Goal: Complete application form: Complete application form

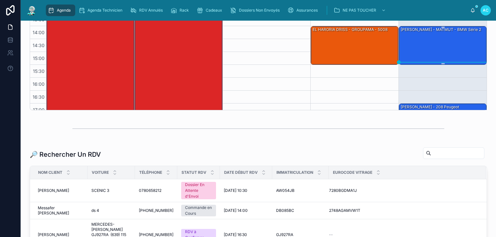
scroll to position [39, 0]
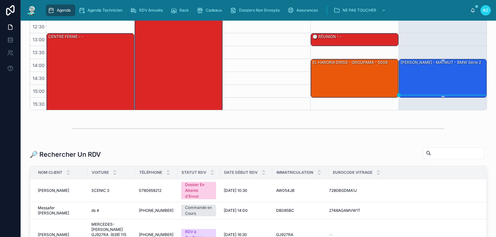
click at [438, 71] on div "[PERSON_NAME] - MATMUT - BMW série 2" at bounding box center [443, 77] width 86 height 37
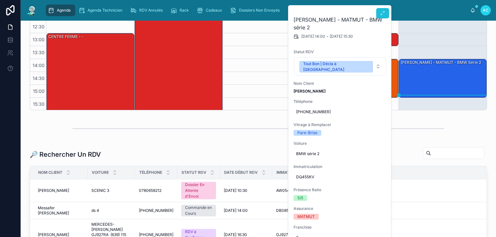
click at [387, 13] on button at bounding box center [382, 13] width 13 height 10
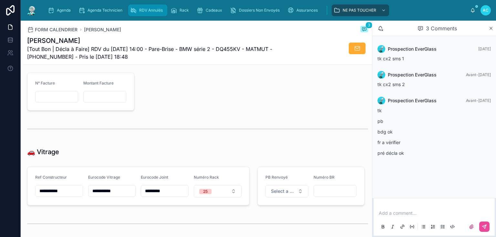
scroll to position [709, 0]
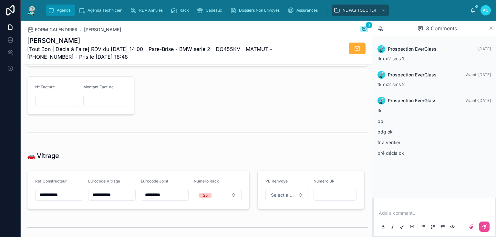
click at [60, 13] on span "Agenda" at bounding box center [64, 10] width 14 height 5
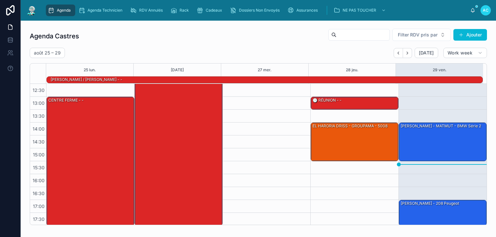
scroll to position [91, 0]
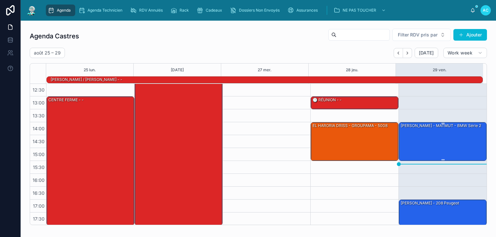
click at [445, 139] on div "[PERSON_NAME] - MATMUT - BMW série 2" at bounding box center [443, 141] width 86 height 37
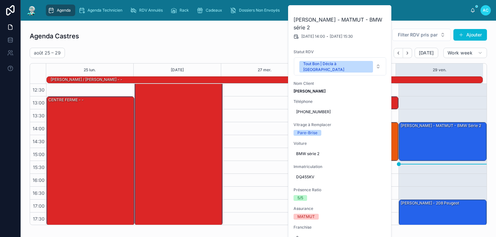
click at [253, 26] on div "Agenda Castres Filter RDV pris par Ajouter [DATE] – [DATE] [DATE] Work week 25 …" at bounding box center [258, 127] width 465 height 202
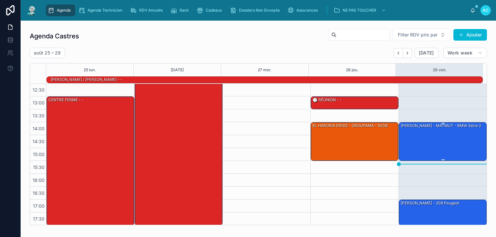
click at [452, 142] on div "[PERSON_NAME] - MATMUT - BMW série 2" at bounding box center [443, 141] width 86 height 37
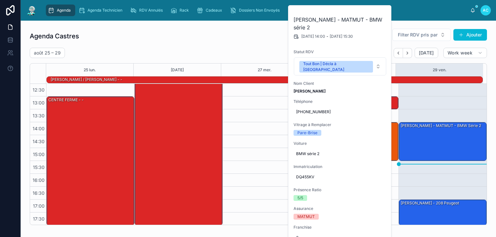
click at [0, 0] on icon at bounding box center [0, 0] width 0 height 0
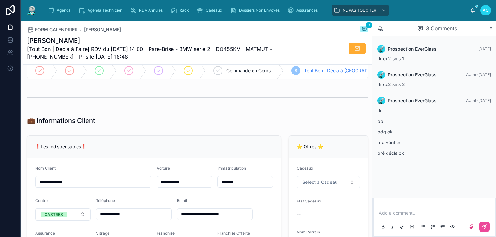
scroll to position [78, 0]
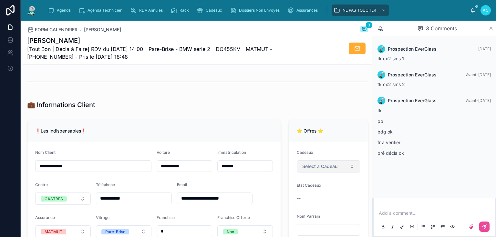
click at [331, 167] on span "Select a Cadeau" at bounding box center [319, 166] width 35 height 6
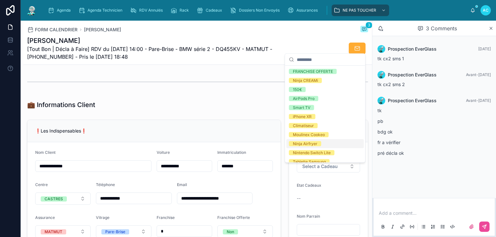
click at [311, 145] on div "Ninja Airfryer" at bounding box center [305, 143] width 25 height 5
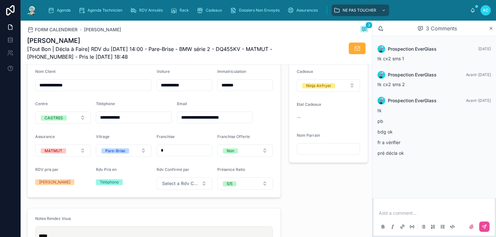
scroll to position [155, 0]
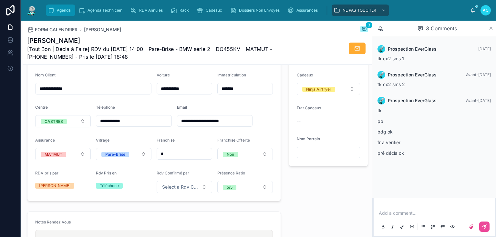
click at [53, 13] on icon "scrollable content" at bounding box center [51, 10] width 6 height 6
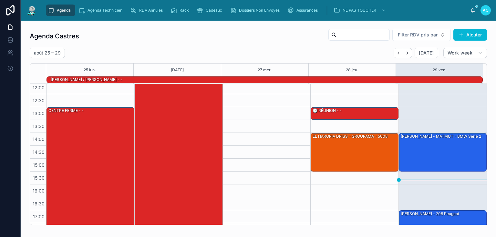
scroll to position [91, 0]
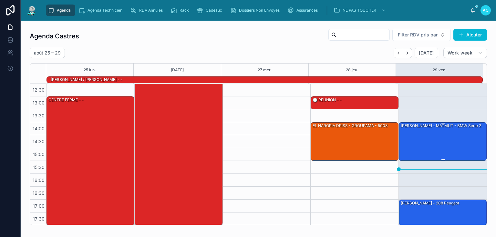
click at [427, 142] on div "[PERSON_NAME] - MATMUT - BMW série 2" at bounding box center [443, 141] width 86 height 37
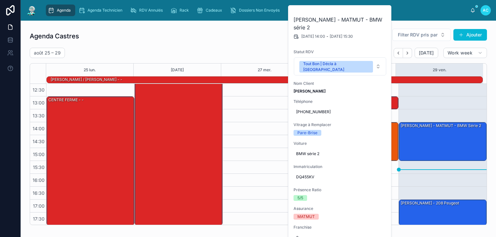
click at [250, 51] on div "[DATE] – [DATE] [DATE] Work week" at bounding box center [258, 53] width 457 height 10
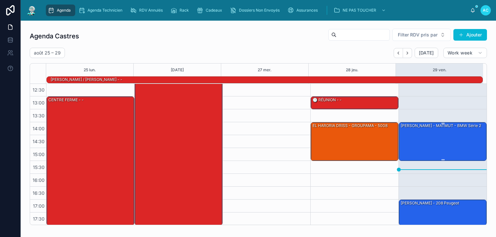
click at [413, 133] on div "[PERSON_NAME] - MATMUT - BMW série 2" at bounding box center [443, 141] width 86 height 37
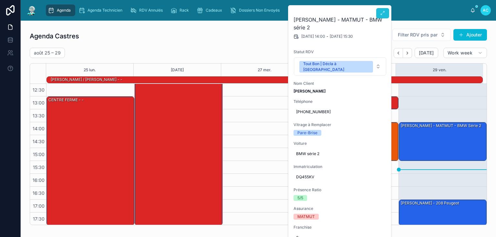
click at [383, 13] on icon at bounding box center [382, 13] width 5 height 5
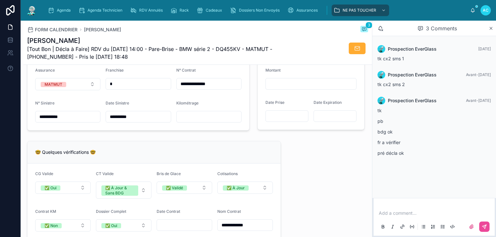
scroll to position [465, 0]
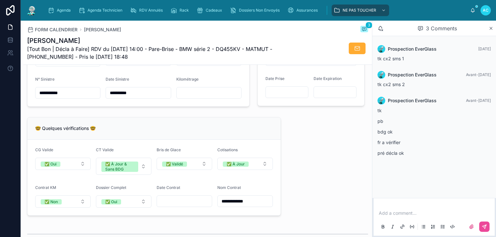
click at [187, 96] on input "text" at bounding box center [209, 93] width 65 height 9
type input "******"
click at [162, 132] on div "🤓 Quelques vérifications 🤓" at bounding box center [154, 128] width 238 height 6
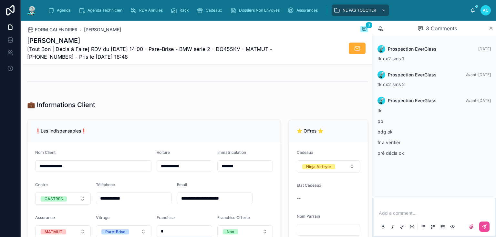
scroll to position [0, 0]
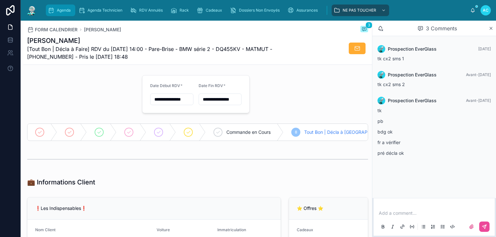
click at [53, 10] on icon "scrollable content" at bounding box center [51, 10] width 6 height 6
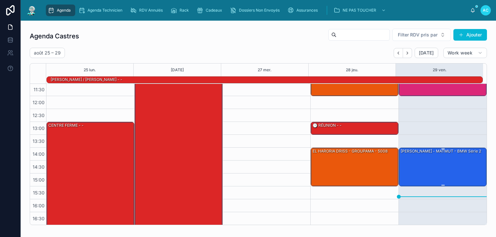
scroll to position [65, 0]
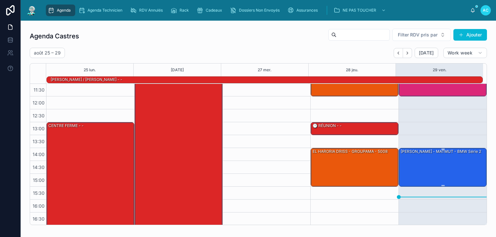
click at [435, 160] on div "[PERSON_NAME] - MATMUT - BMW série 2" at bounding box center [443, 167] width 86 height 37
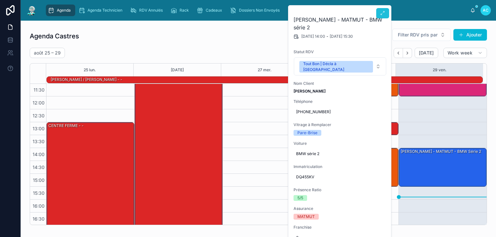
click at [382, 16] on button at bounding box center [382, 13] width 13 height 10
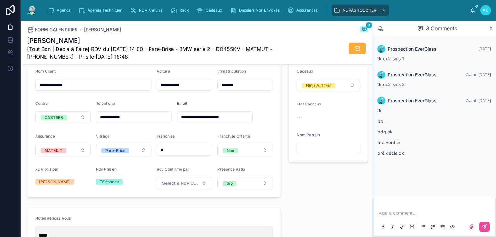
scroll to position [52, 0]
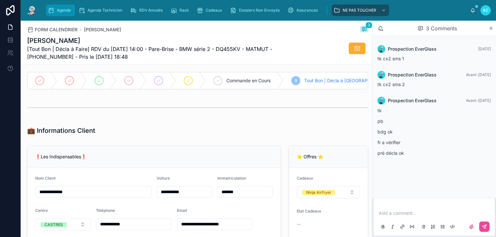
click at [59, 5] on div "Agenda" at bounding box center [61, 10] width 26 height 10
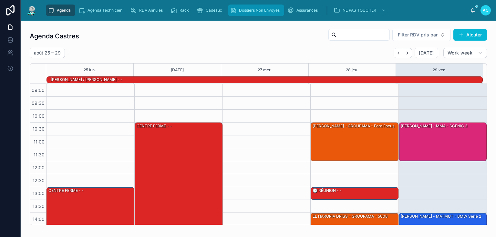
click at [255, 10] on span "Dossiers Non Envoyés" at bounding box center [259, 10] width 41 height 5
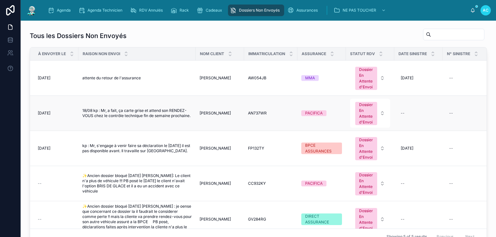
click at [143, 112] on span "18/08 kp : Mr, a fait, ça carte grise et attend son RENDEZ-VOUS chez le contrôl…" at bounding box center [137, 113] width 110 height 10
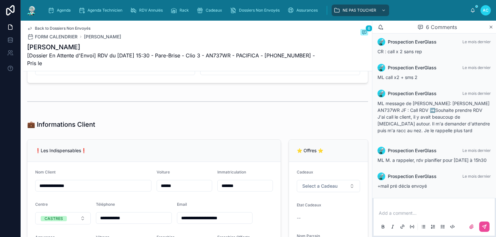
scroll to position [129, 0]
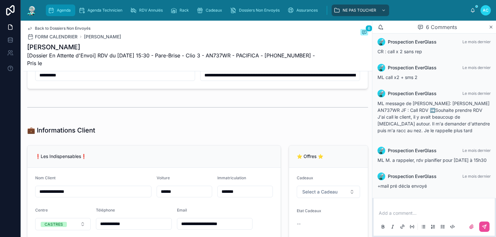
click at [63, 10] on span "Agenda" at bounding box center [64, 10] width 14 height 5
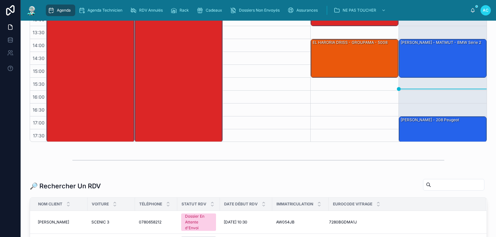
scroll to position [103, 0]
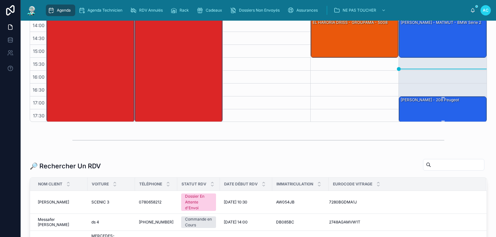
click at [430, 110] on div "[PERSON_NAME] - 208 peugeot" at bounding box center [443, 109] width 86 height 25
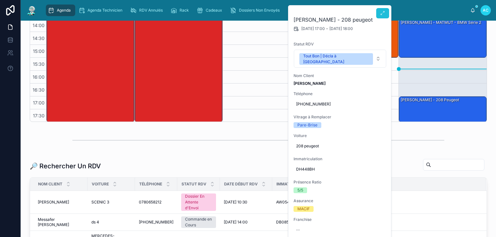
click at [381, 14] on icon at bounding box center [382, 13] width 5 height 5
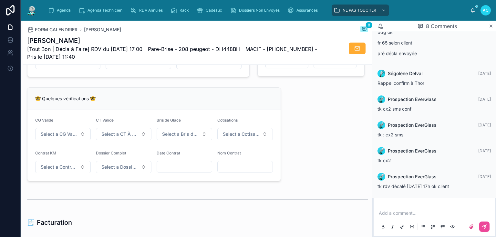
scroll to position [491, 0]
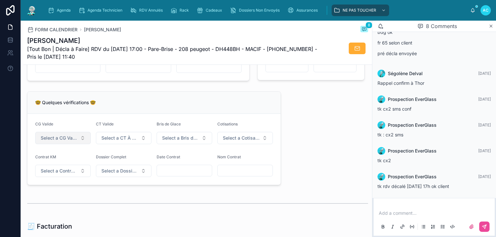
click at [77, 140] on button "Select a CG Valide" at bounding box center [63, 138] width 56 height 12
click at [60, 163] on div "✅ Oui" at bounding box center [63, 166] width 78 height 9
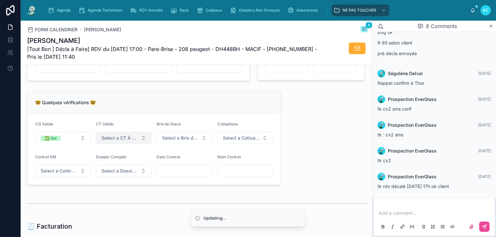
click at [131, 140] on span "Select a CT À Jour & Sans BDG" at bounding box center [119, 138] width 37 height 6
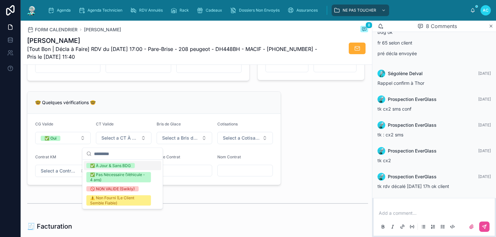
click at [119, 164] on div "✅ À Jour & Sans BDG" at bounding box center [110, 165] width 41 height 5
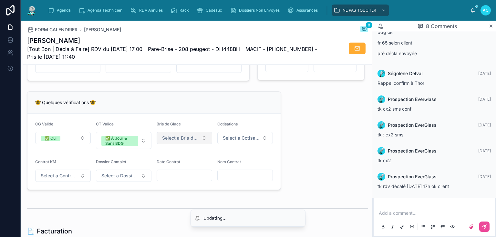
click at [179, 141] on span "Select a Bris de Glace" at bounding box center [180, 138] width 37 height 6
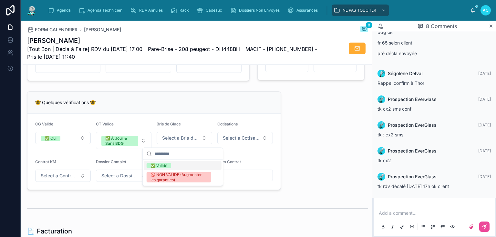
click at [181, 164] on div "✅ Validé" at bounding box center [183, 166] width 78 height 9
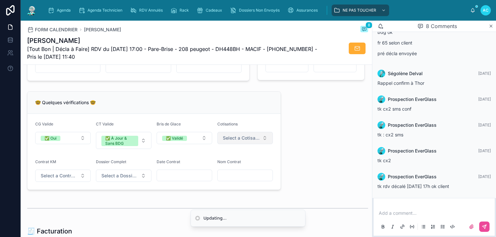
click at [255, 136] on button "Select a Cotisations à Jour" at bounding box center [245, 138] width 56 height 12
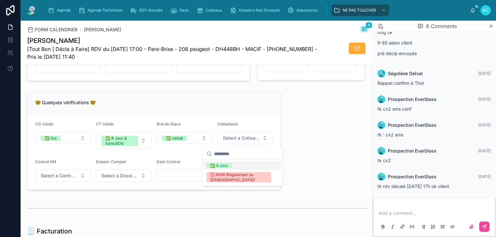
click at [235, 167] on div "✅ À Jour" at bounding box center [243, 166] width 78 height 9
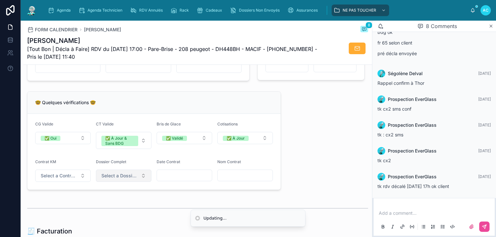
click at [135, 176] on span "Select a Dossier Client Complet" at bounding box center [119, 176] width 37 height 6
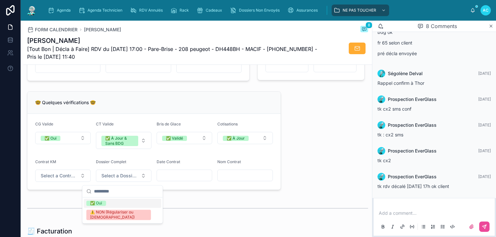
click at [113, 205] on div "✅ Oui" at bounding box center [123, 203] width 78 height 9
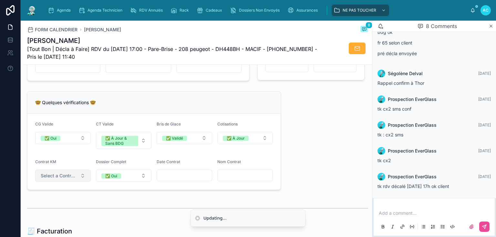
click at [61, 179] on span "Select a Contrat Kilométrique" at bounding box center [59, 176] width 37 height 6
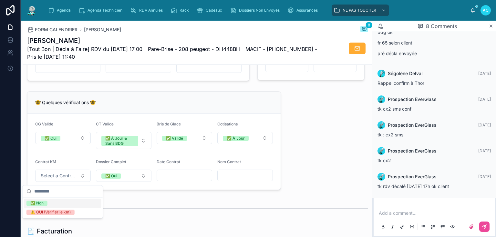
click at [62, 204] on div "✅ Non" at bounding box center [63, 203] width 78 height 9
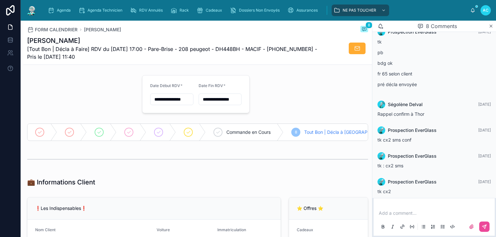
scroll to position [96, 0]
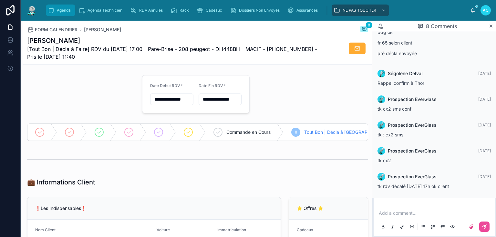
click at [59, 11] on span "Agenda" at bounding box center [64, 10] width 14 height 5
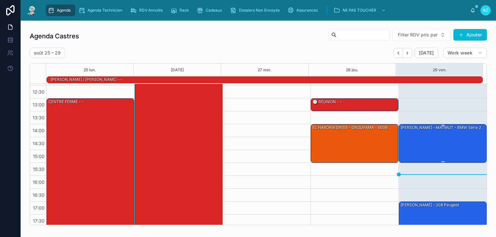
scroll to position [91, 0]
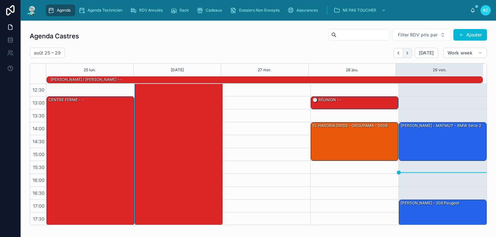
click at [405, 52] on icon "Next" at bounding box center [407, 53] width 5 height 5
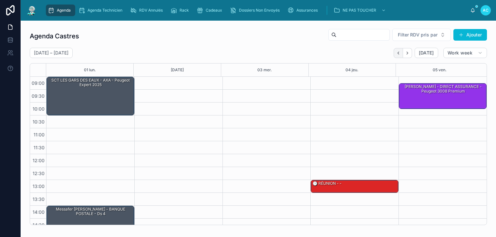
click at [396, 53] on icon "Back" at bounding box center [398, 53] width 5 height 5
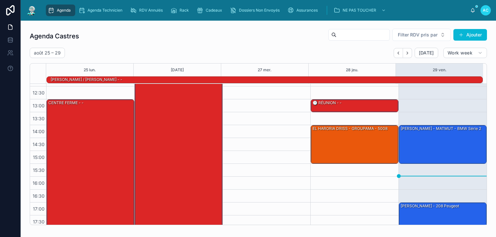
scroll to position [91, 0]
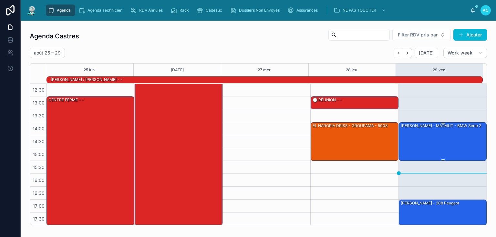
click at [417, 145] on div "[PERSON_NAME] - MATMUT - BMW série 2" at bounding box center [443, 141] width 86 height 37
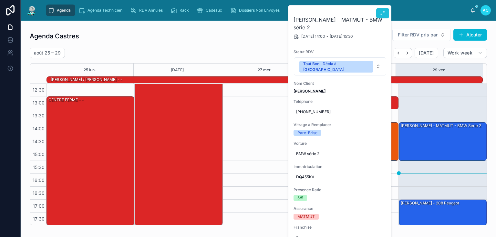
click at [382, 14] on icon at bounding box center [382, 13] width 5 height 5
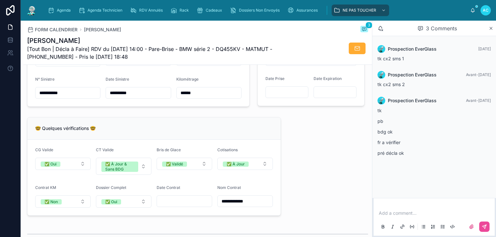
type input "**********"
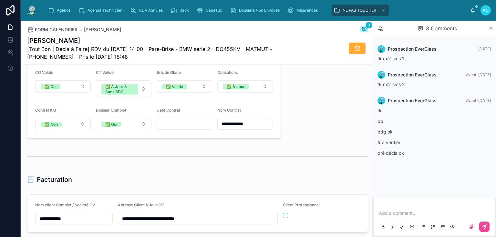
type input "*********"
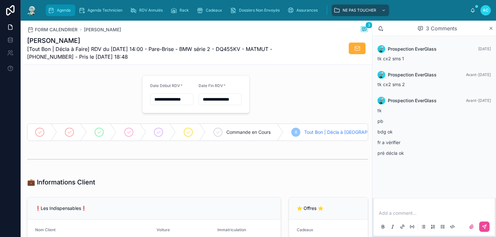
click at [62, 10] on span "Agenda" at bounding box center [64, 10] width 14 height 5
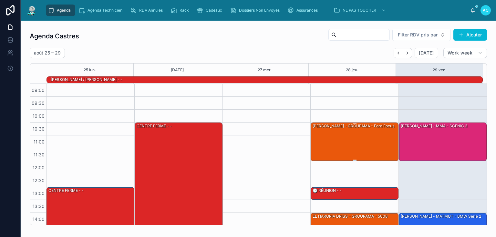
click at [332, 143] on div "[PERSON_NAME] - GROUPAMA - Ford Focus" at bounding box center [355, 141] width 86 height 37
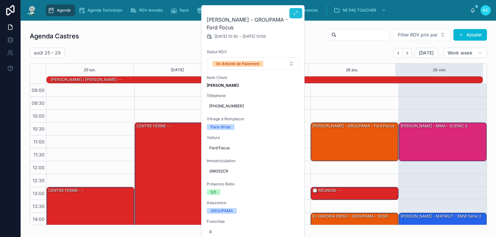
click at [295, 14] on icon at bounding box center [295, 13] width 5 height 5
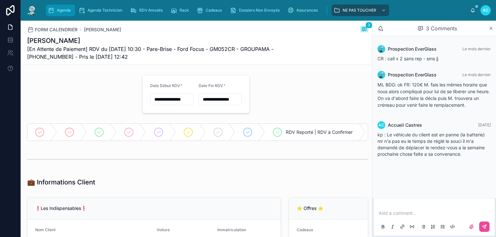
click at [58, 11] on span "Agenda" at bounding box center [64, 10] width 14 height 5
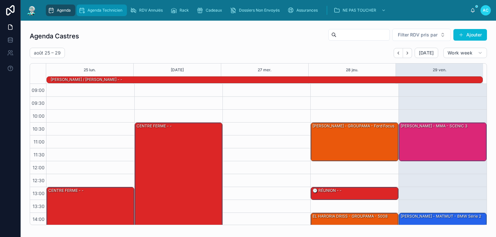
click at [92, 10] on span "Agenda Technicien" at bounding box center [105, 10] width 35 height 5
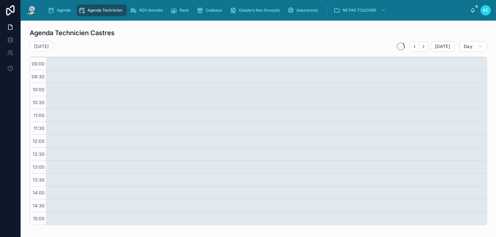
scroll to position [65, 0]
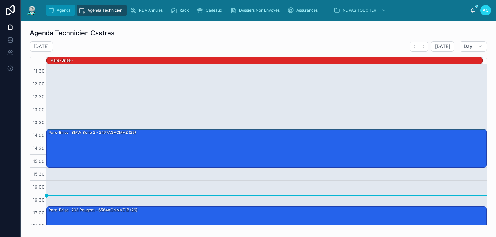
click at [59, 9] on span "Agenda" at bounding box center [64, 10] width 14 height 5
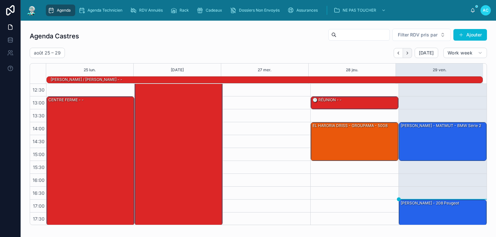
click at [406, 53] on icon "Next" at bounding box center [407, 53] width 5 height 5
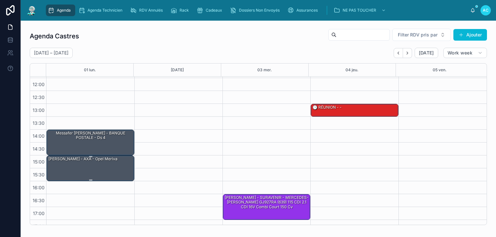
scroll to position [84, 0]
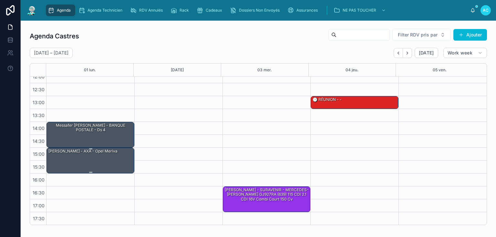
click at [86, 154] on div "[PERSON_NAME] - AXA - Opel meriva" at bounding box center [83, 152] width 70 height 6
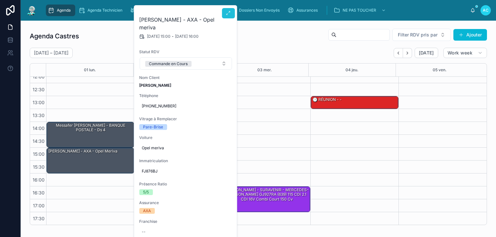
click at [229, 17] on button at bounding box center [228, 13] width 13 height 10
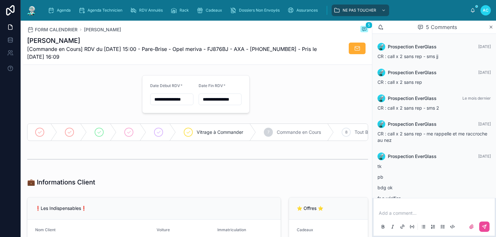
scroll to position [27, 0]
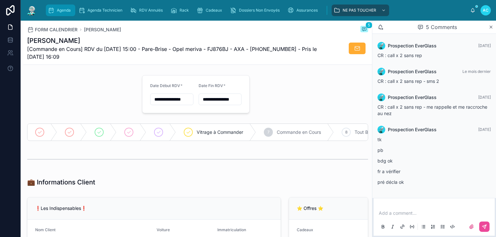
click at [64, 8] on span "Agenda" at bounding box center [64, 10] width 14 height 5
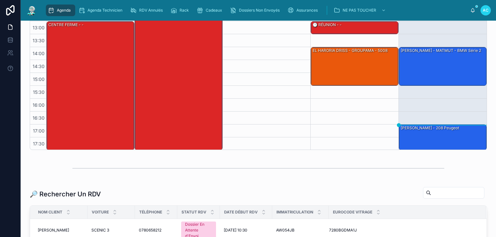
scroll to position [78, 0]
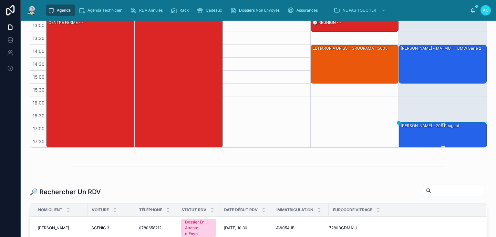
click at [452, 137] on div "[PERSON_NAME] - 208 peugeot" at bounding box center [443, 135] width 86 height 25
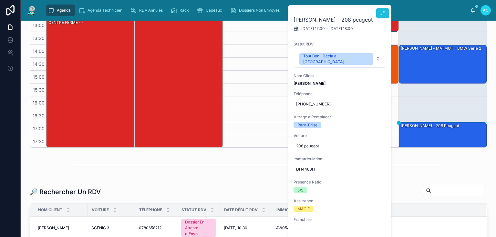
click at [386, 13] on button at bounding box center [382, 13] width 13 height 10
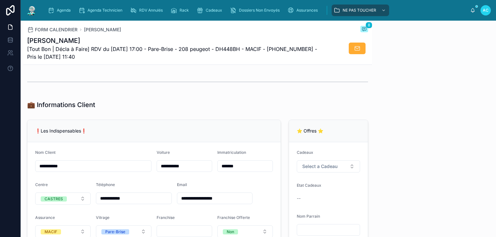
scroll to position [96, 0]
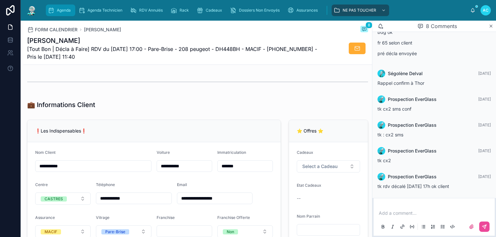
click at [58, 11] on span "Agenda" at bounding box center [64, 10] width 14 height 5
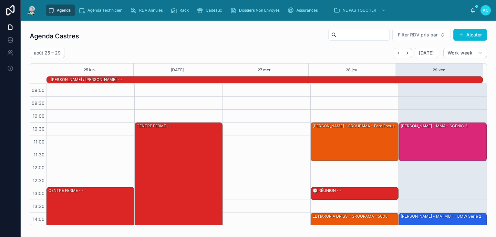
scroll to position [91, 0]
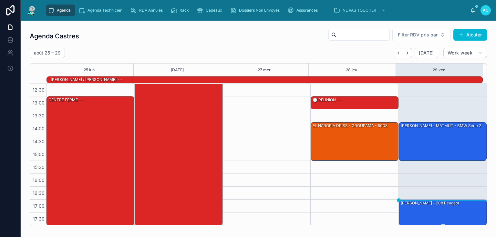
click at [437, 212] on div "[PERSON_NAME] - 208 peugeot" at bounding box center [443, 212] width 86 height 25
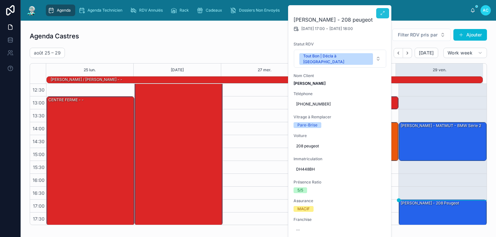
click at [380, 13] on button at bounding box center [382, 13] width 13 height 10
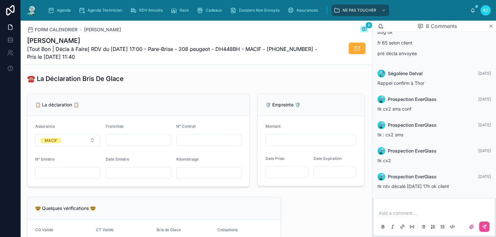
scroll to position [388, 0]
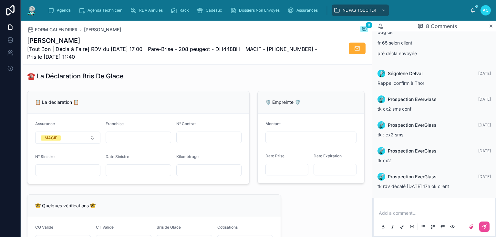
click at [138, 141] on input "text" at bounding box center [138, 137] width 65 height 9
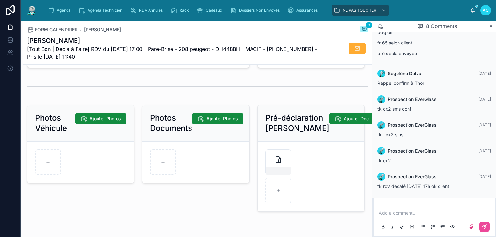
scroll to position [853, 0]
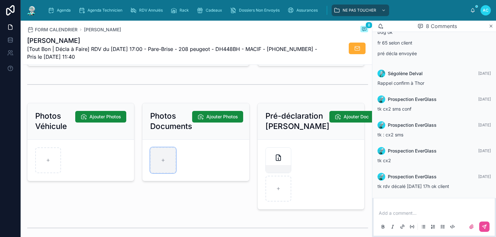
click at [160, 157] on div at bounding box center [163, 161] width 26 height 26
type input "**********"
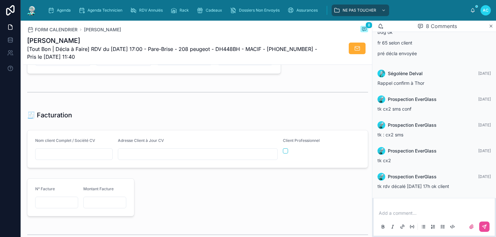
scroll to position [672, 0]
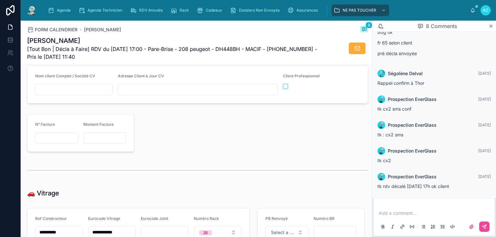
click at [91, 93] on input "text" at bounding box center [74, 89] width 77 height 9
type input "*********"
click at [73, 94] on input "*********" at bounding box center [74, 89] width 77 height 9
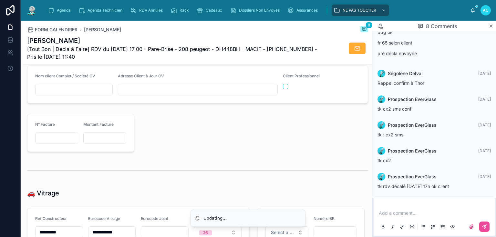
paste input "**********"
type input "**********"
paste input "**********"
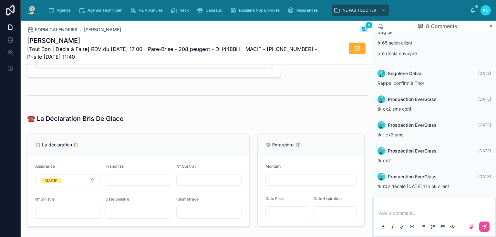
scroll to position [336, 0]
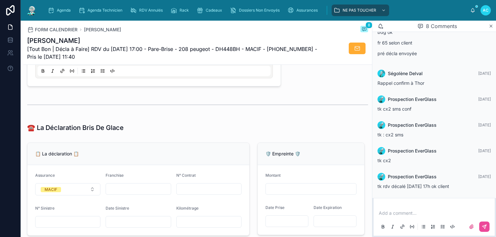
type input "**********"
paste input "********"
type input "********"
click at [132, 224] on input "text" at bounding box center [138, 222] width 65 height 9
type input "**********"
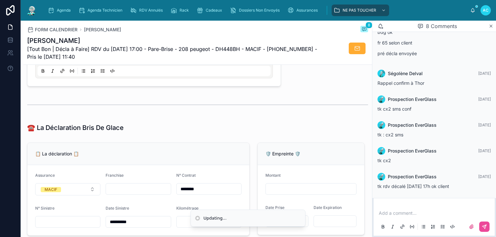
click at [114, 194] on input "text" at bounding box center [138, 189] width 65 height 9
type input "*"
type input "**"
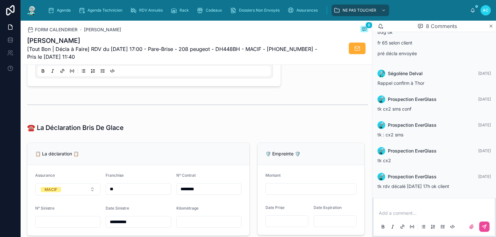
type input "**"
click at [54, 227] on input "text" at bounding box center [68, 222] width 65 height 9
click at [49, 224] on input "*********" at bounding box center [68, 222] width 65 height 9
type input "**********"
click at [164, 214] on div "Date Sinistre" at bounding box center [138, 210] width 65 height 8
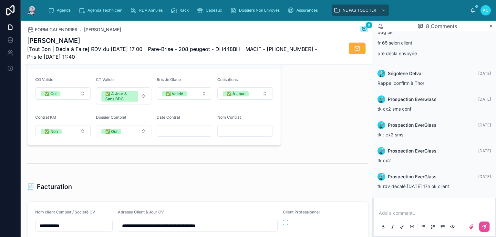
scroll to position [543, 0]
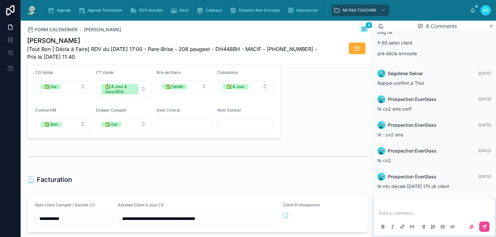
click at [222, 127] on input "text" at bounding box center [245, 124] width 55 height 9
click at [80, 218] on input "**********" at bounding box center [74, 218] width 77 height 9
paste input "**********"
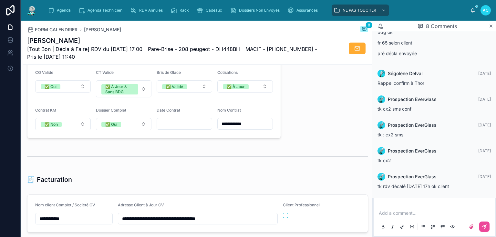
type input "**********"
click at [214, 176] on div "🧾 Facturation" at bounding box center [197, 180] width 349 height 14
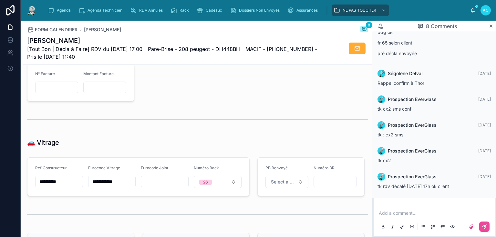
scroll to position [724, 0]
